Goal: Navigation & Orientation: Go to known website

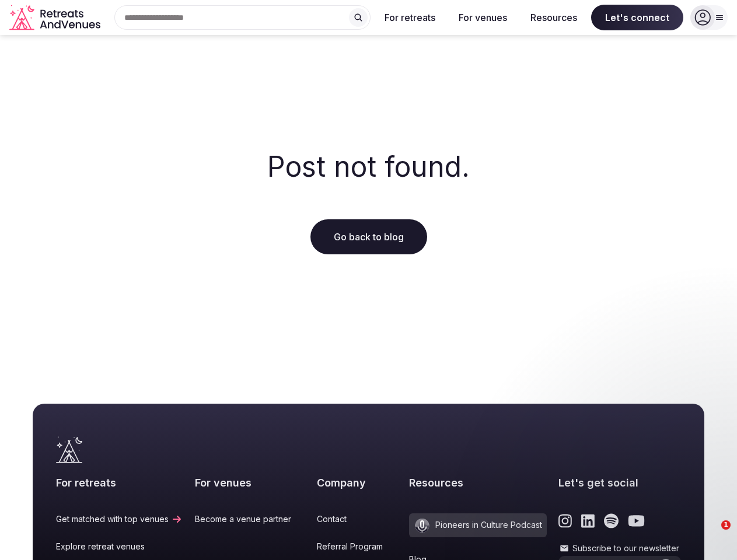
click at [368, 280] on div "Post not found. Go back to blog" at bounding box center [368, 203] width 737 height 336
click at [243, 18] on div "Search Popular Destinations Toscana, Italy Riviera Maya, Mexico Indonesia, Bali…" at bounding box center [237, 17] width 265 height 25
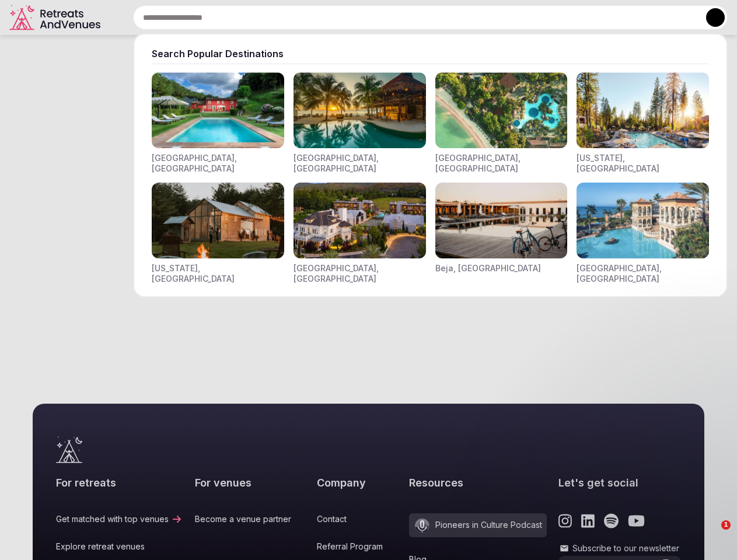
click at [358, 18] on input "text" at bounding box center [430, 17] width 594 height 25
click at [410, 18] on input "text" at bounding box center [430, 17] width 594 height 25
click at [482, 18] on input "text" at bounding box center [430, 17] width 594 height 25
click at [554, 18] on input "text" at bounding box center [430, 17] width 594 height 25
click at [637, 18] on input "text" at bounding box center [430, 17] width 594 height 25
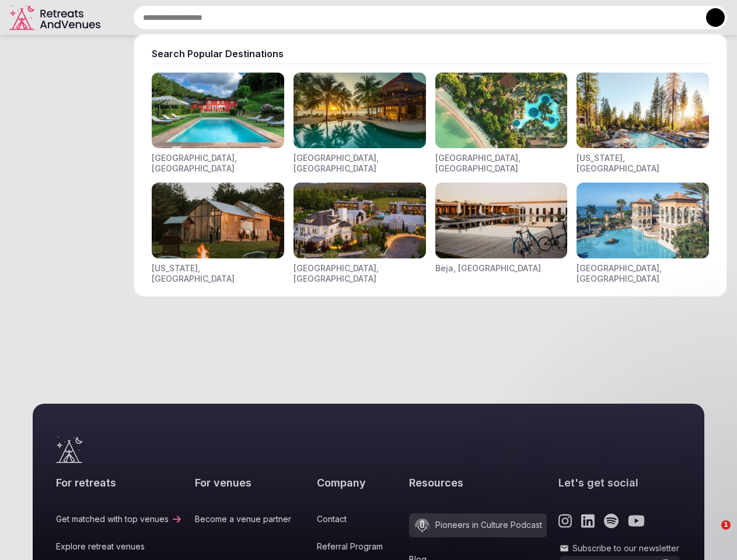
click at [709, 18] on button at bounding box center [715, 17] width 19 height 19
